Goal: Information Seeking & Learning: Learn about a topic

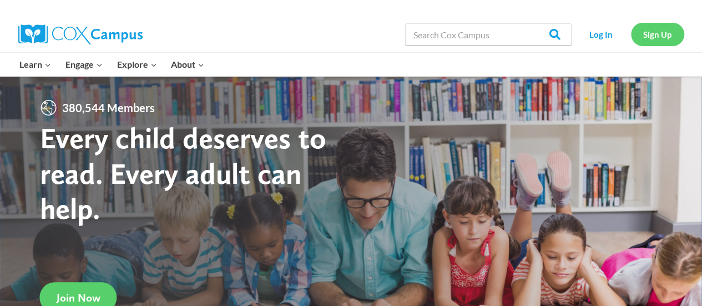
click at [664, 36] on link "Sign Up" at bounding box center [657, 34] width 53 height 23
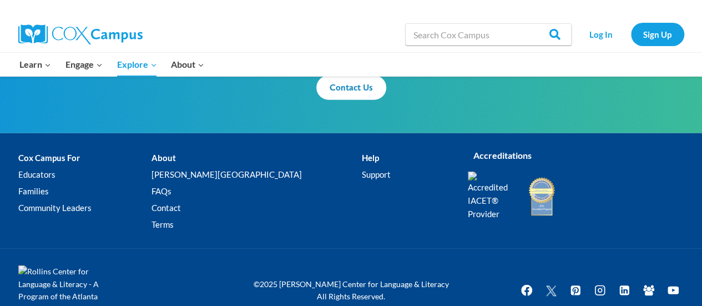
scroll to position [1444, 0]
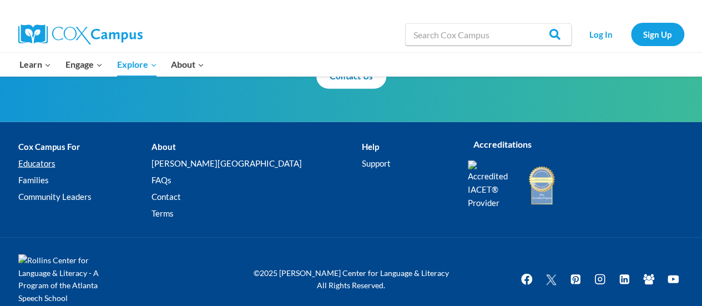
click at [38, 164] on link "Educators" at bounding box center [84, 163] width 133 height 17
click at [36, 162] on link "Educators" at bounding box center [84, 163] width 133 height 17
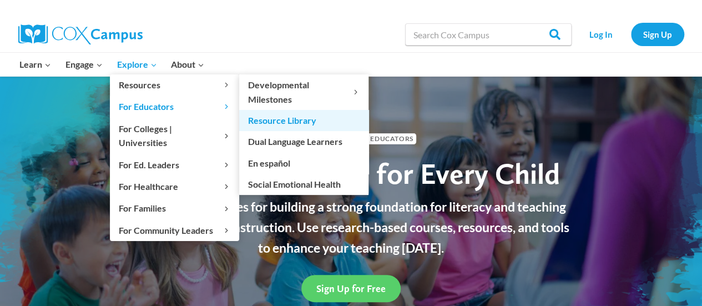
click at [270, 123] on link "Resource Library" at bounding box center [303, 120] width 129 height 21
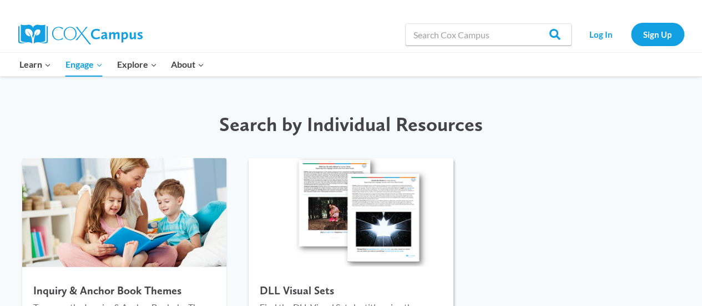
scroll to position [1499, 0]
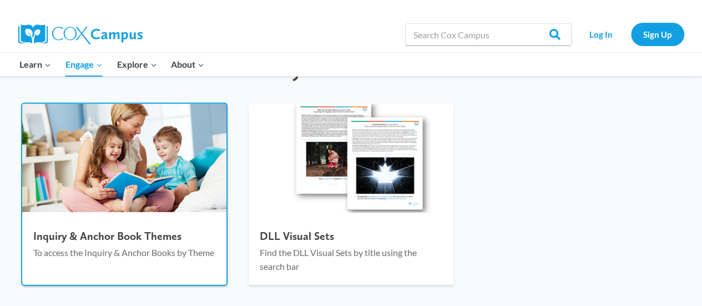
click at [154, 233] on h4 "Inquiry & Anchor Book Themes" at bounding box center [124, 235] width 182 height 13
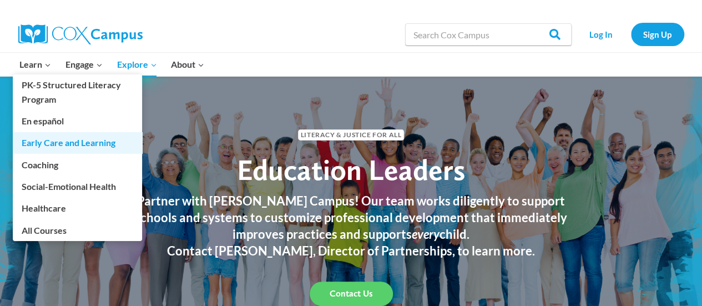
click at [56, 140] on link "Early Care and Learning" at bounding box center [77, 142] width 129 height 21
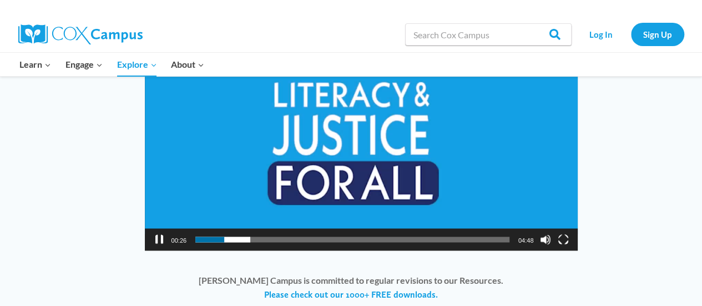
scroll to position [944, 0]
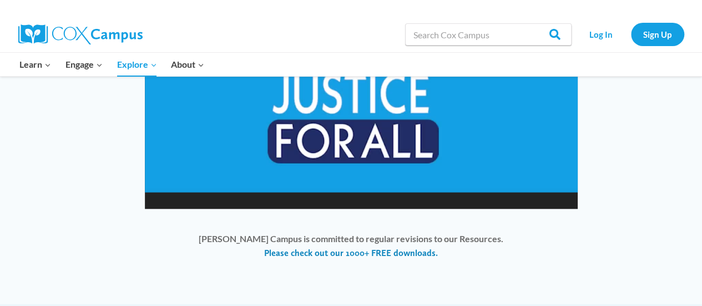
drag, startPoint x: 416, startPoint y: 243, endPoint x: 410, endPoint y: 248, distance: 8.7
click at [415, 244] on p "Cox Campus is committed to regular revisions to our Resources. Please check out…" at bounding box center [351, 245] width 658 height 28
click at [410, 249] on link "Please check out our 1000+ FREE downloads." at bounding box center [351, 253] width 174 height 12
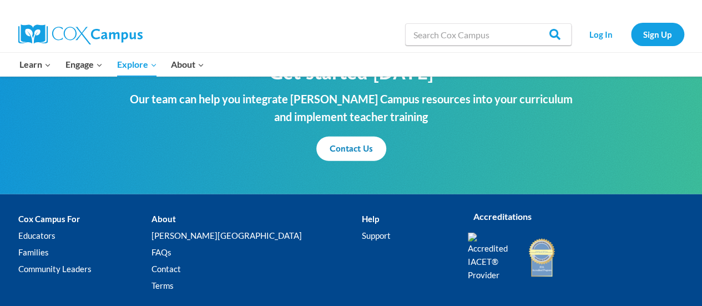
scroll to position [1388, 0]
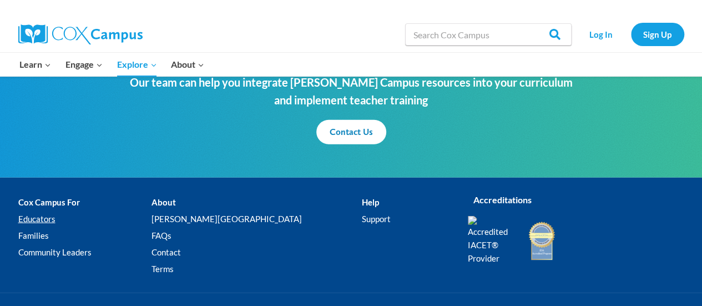
click at [46, 218] on link "Educators" at bounding box center [84, 219] width 133 height 17
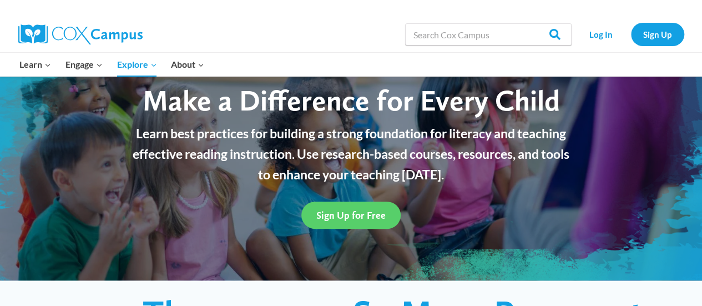
scroll to position [56, 0]
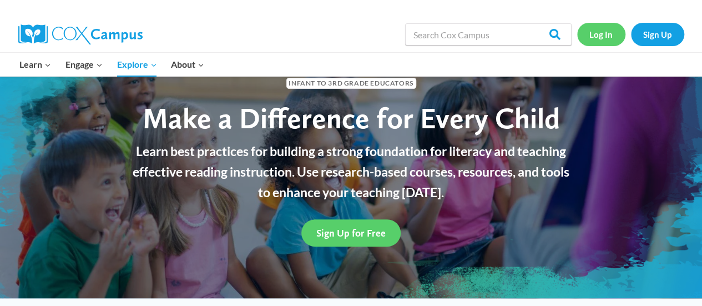
click at [614, 29] on link "Log In" at bounding box center [602, 34] width 48 height 23
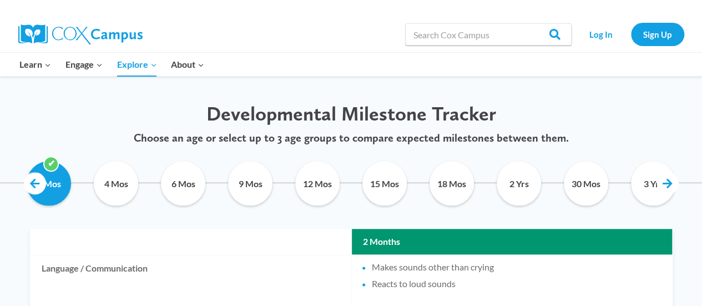
scroll to position [555, 0]
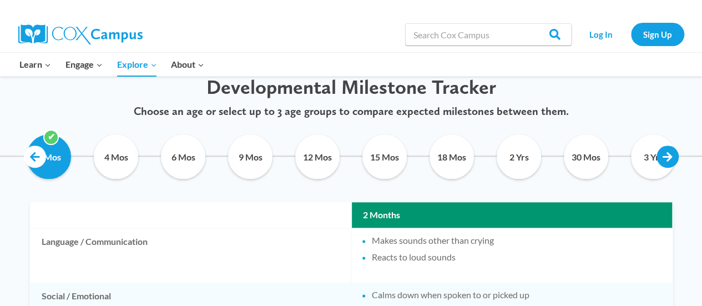
click at [667, 159] on link at bounding box center [668, 156] width 22 height 22
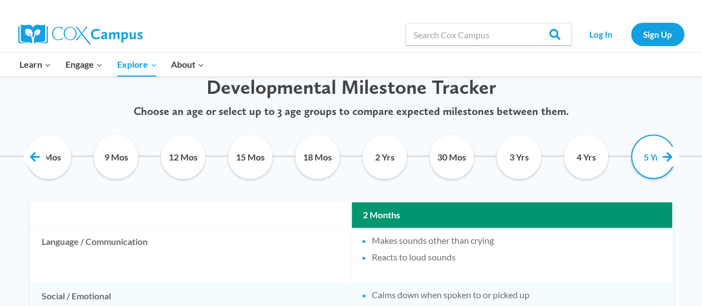
click at [639, 156] on input "5 Yrs" at bounding box center [654, 156] width 51 height 44
checkbox input "true"
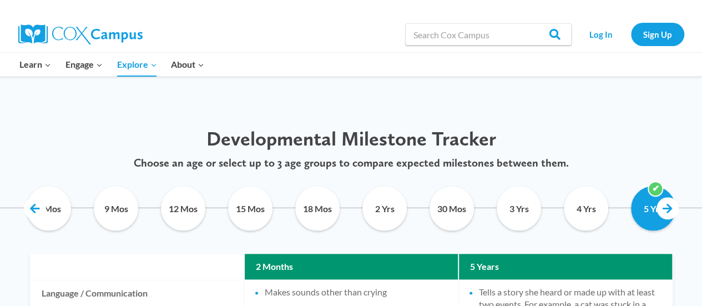
scroll to position [500, 0]
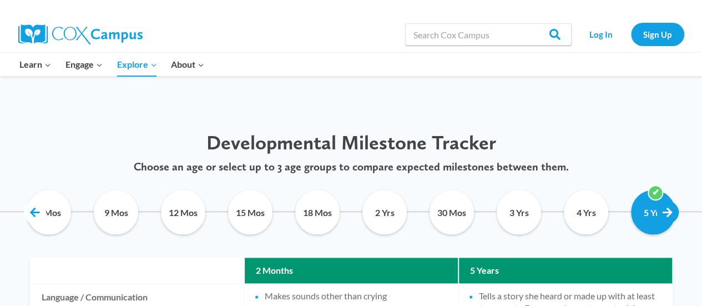
click at [666, 210] on link at bounding box center [668, 212] width 22 height 22
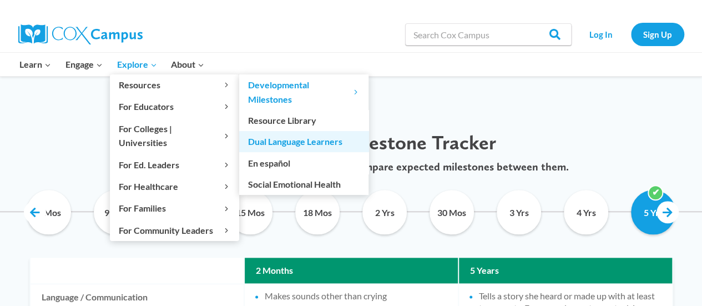
click at [288, 140] on link "Dual Language Learners" at bounding box center [303, 141] width 129 height 21
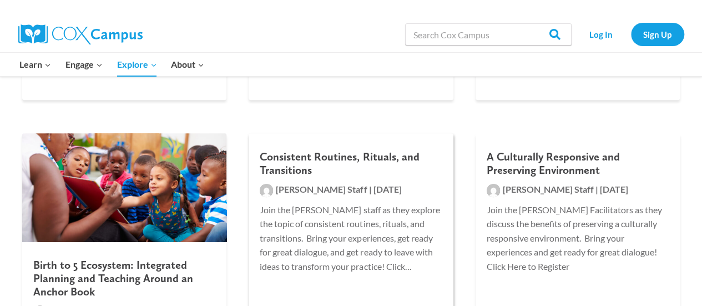
scroll to position [500, 0]
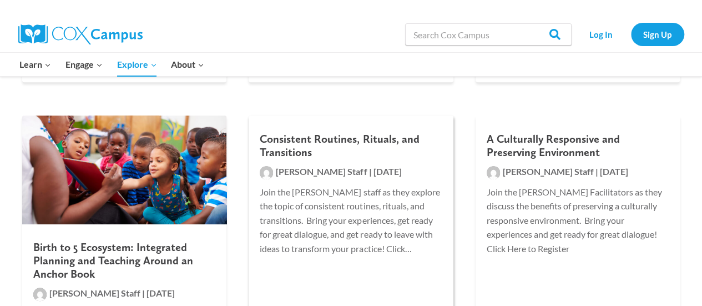
click at [343, 138] on h2 "Consistent Routines, Rituals, and Transitions" at bounding box center [351, 145] width 182 height 27
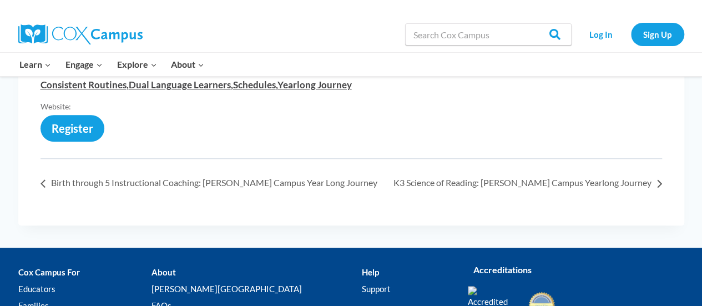
scroll to position [500, 0]
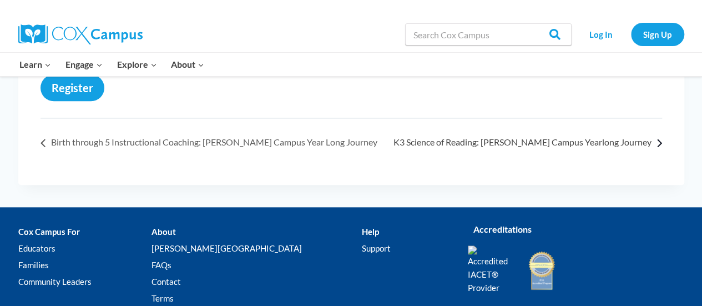
click at [490, 142] on link "K3 Science of Reading: [PERSON_NAME] Campus Yearlong Journey »" at bounding box center [525, 142] width 275 height 11
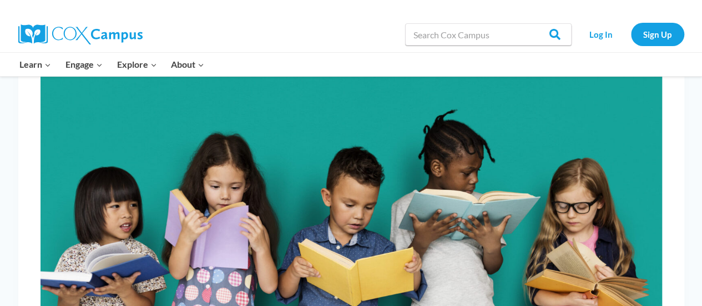
scroll to position [278, 0]
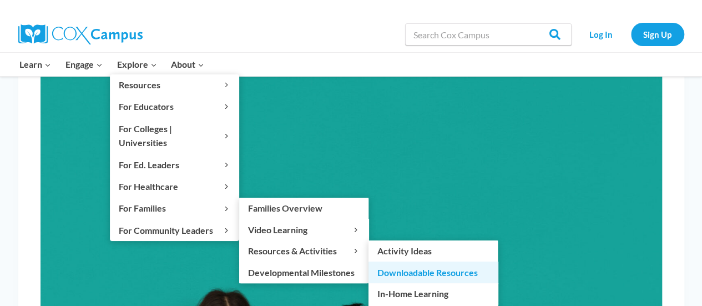
click at [413, 262] on link "Downloadable Resources" at bounding box center [433, 272] width 129 height 21
